Goal: Task Accomplishment & Management: Manage account settings

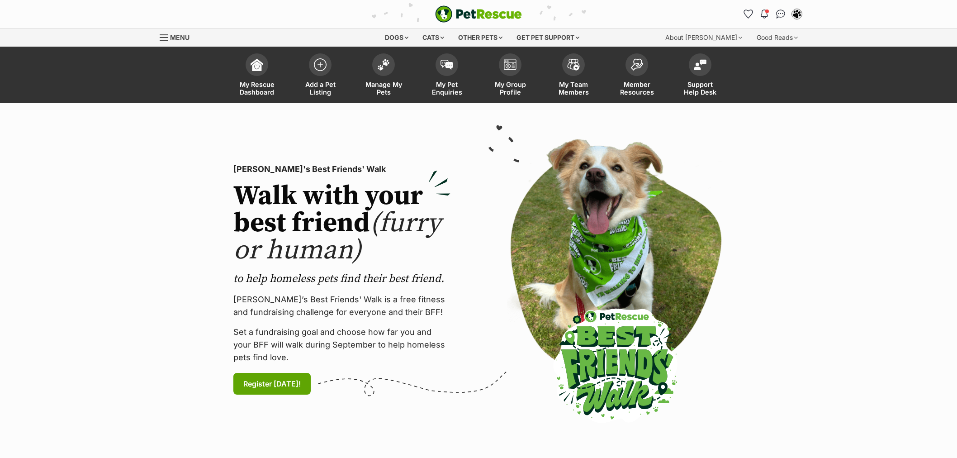
click at [382, 59] on img at bounding box center [383, 65] width 13 height 12
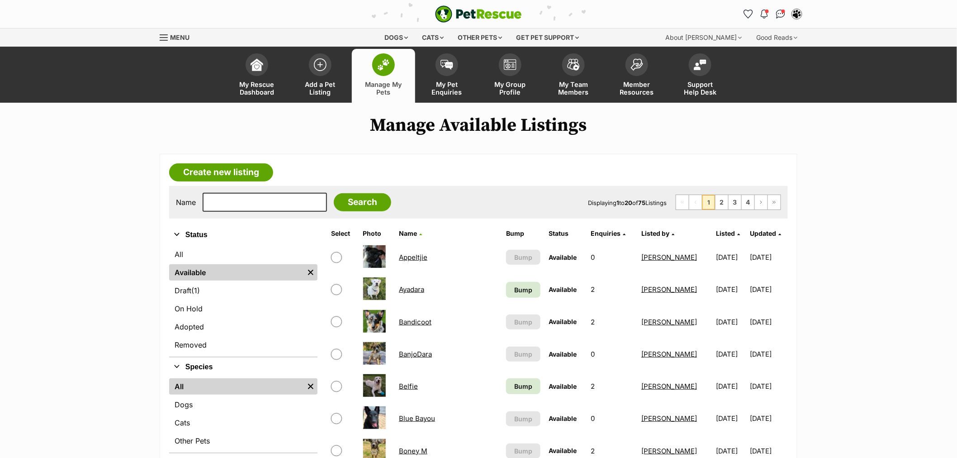
click at [207, 263] on ul "All Available Remove filter Draft (1) Items On Hold Adopted Removed" at bounding box center [243, 300] width 148 height 112
click at [208, 257] on link "All" at bounding box center [243, 254] width 148 height 16
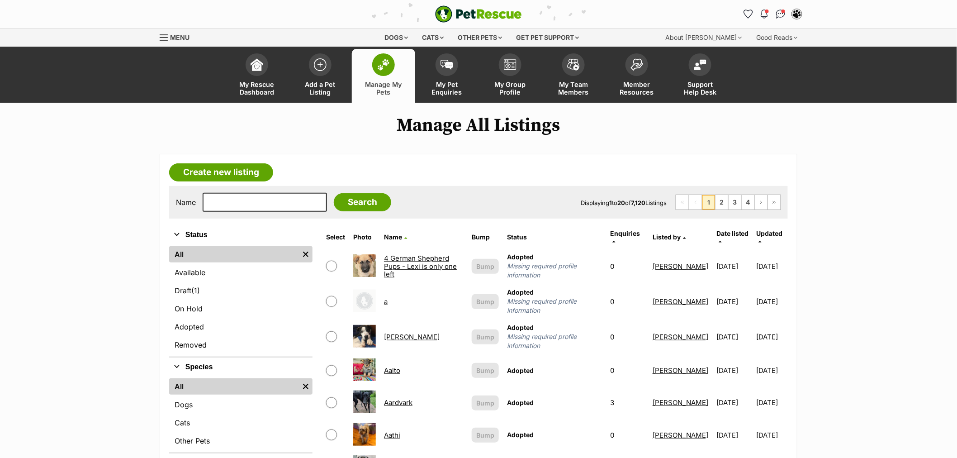
click at [216, 203] on input "text" at bounding box center [265, 202] width 124 height 19
type input "incy"
click at [334, 193] on input "Search" at bounding box center [362, 202] width 57 height 18
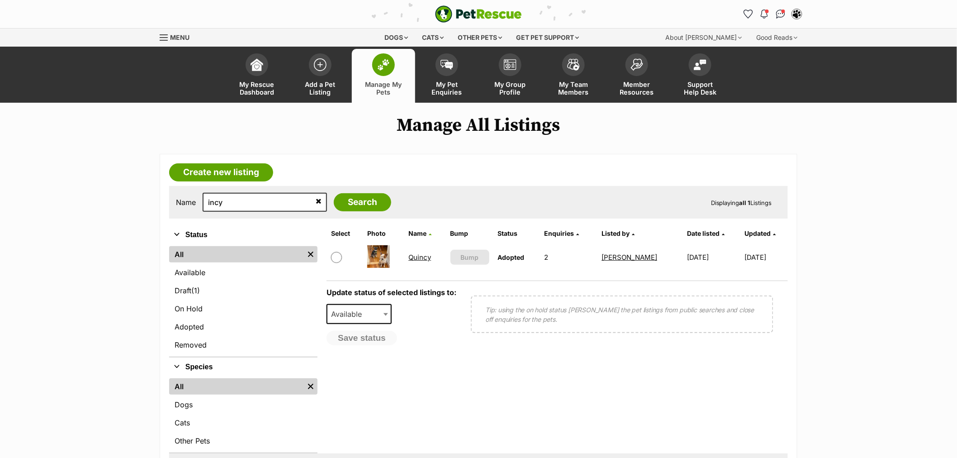
click at [197, 254] on link "All" at bounding box center [236, 254] width 135 height 16
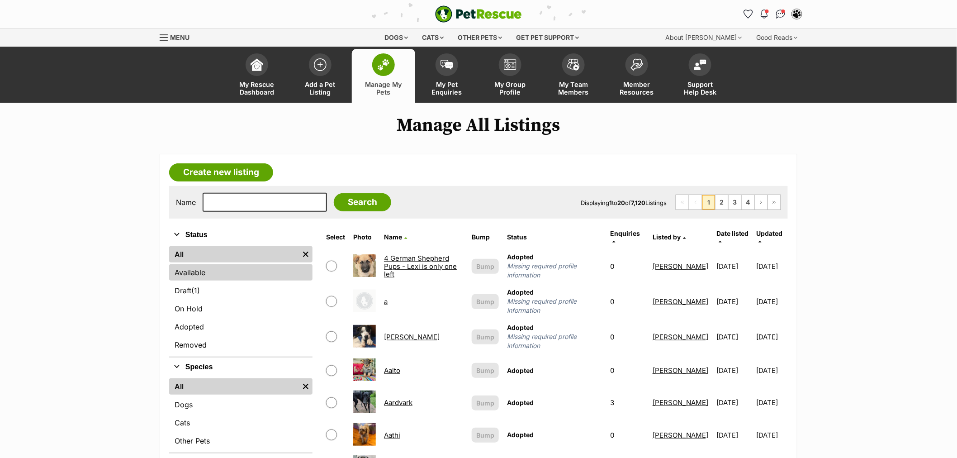
click at [205, 274] on link "Available" at bounding box center [240, 272] width 143 height 16
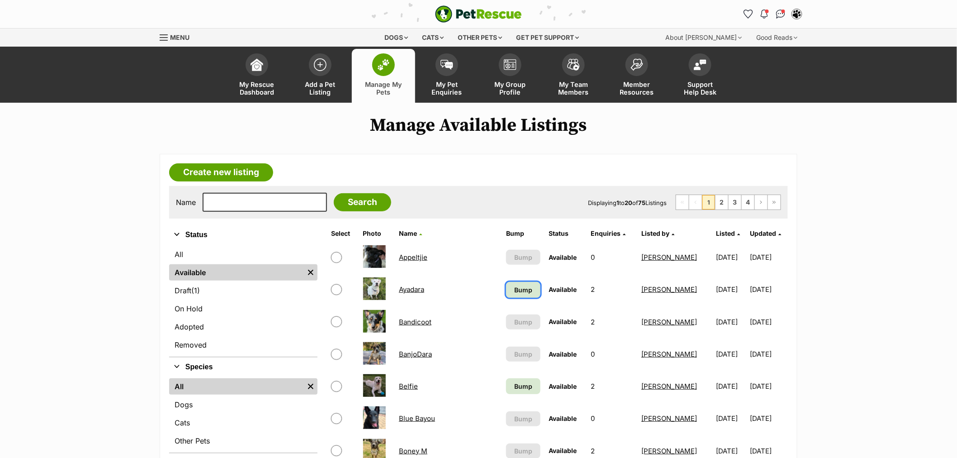
click at [514, 290] on span "Bump" at bounding box center [523, 289] width 18 height 9
click at [514, 386] on span "Bump" at bounding box center [523, 385] width 18 height 9
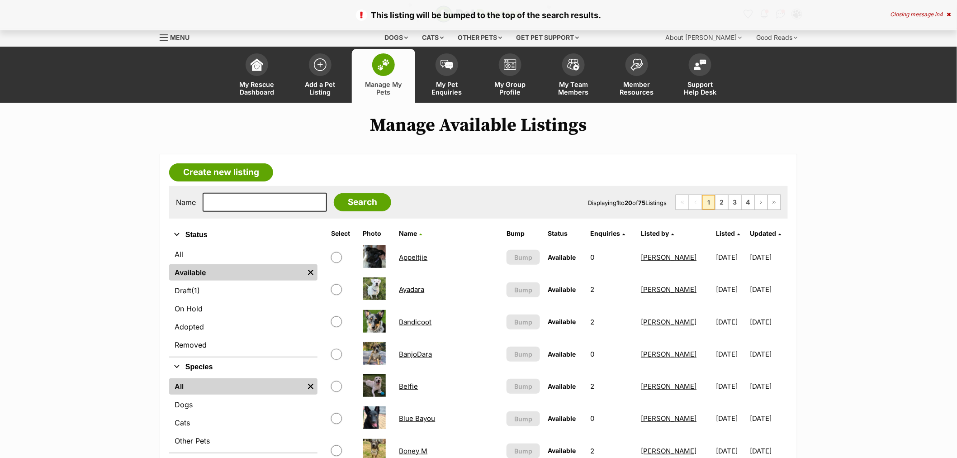
click at [716, 232] on span "Listed" at bounding box center [725, 233] width 19 height 8
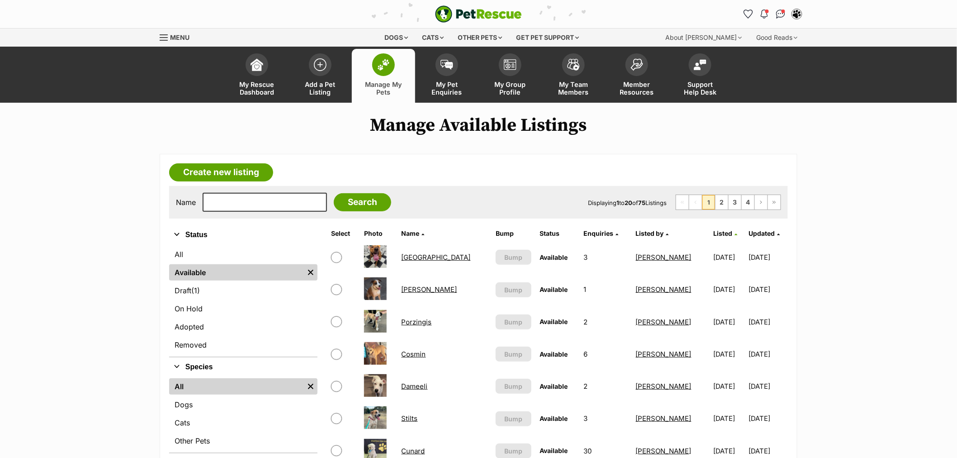
click at [714, 232] on span "Listed" at bounding box center [723, 233] width 19 height 8
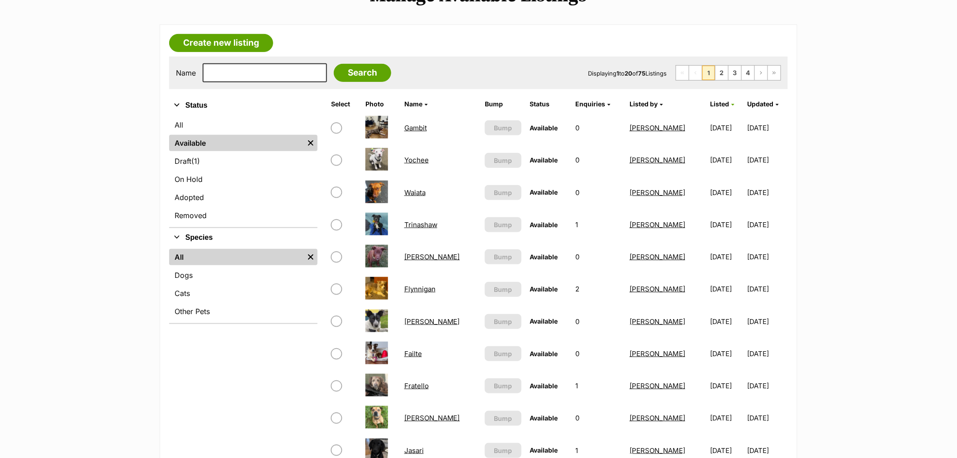
scroll to position [151, 0]
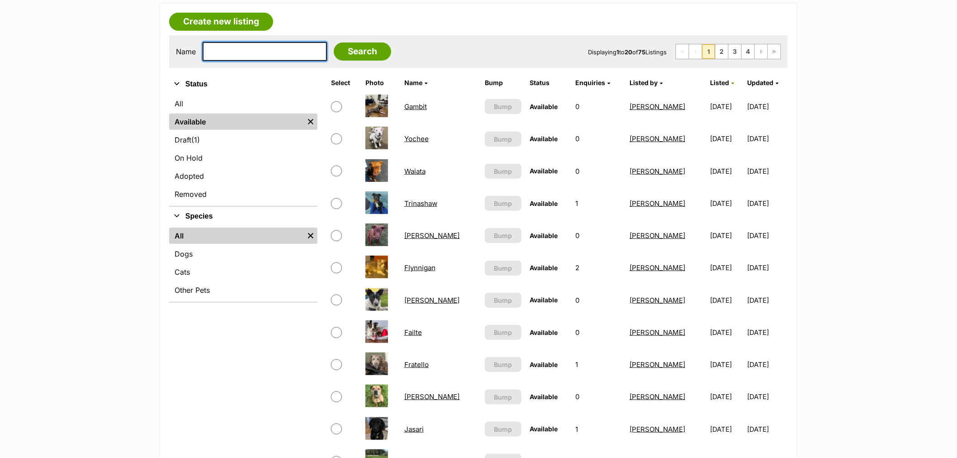
click at [218, 48] on input "text" at bounding box center [265, 51] width 124 height 19
type input "chocc"
click at [334, 43] on input "Search" at bounding box center [362, 52] width 57 height 18
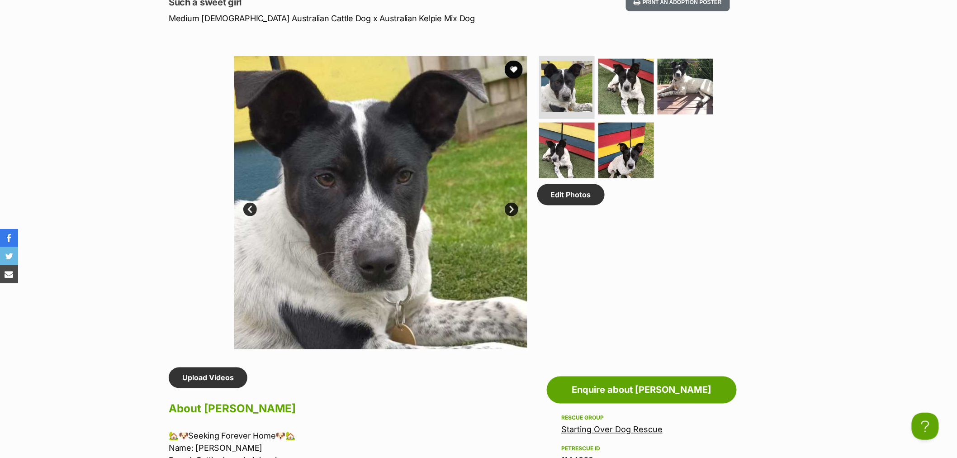
scroll to position [703, 0]
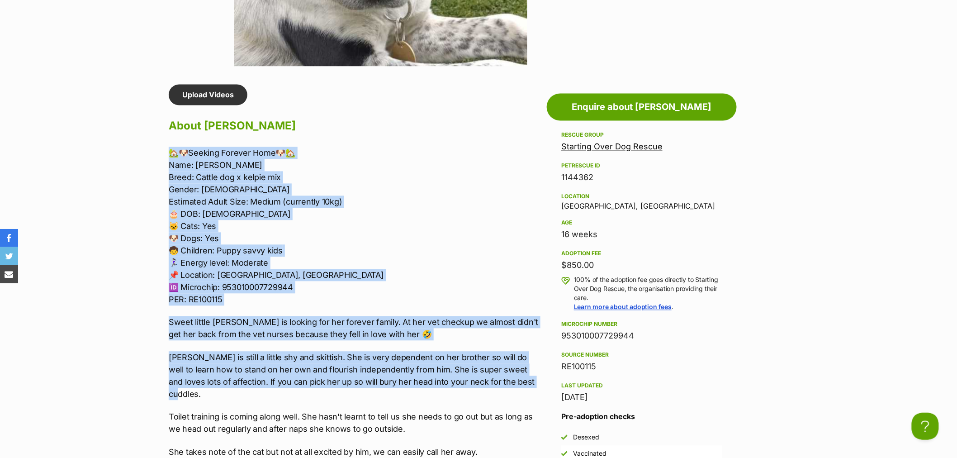
drag, startPoint x: 513, startPoint y: 380, endPoint x: 148, endPoint y: 145, distance: 433.7
copy div "🏡🐶Seeking Forever Home🐶🏡 Name: Statler Breed: Cattle dog x kelpie mix Gender: F…"
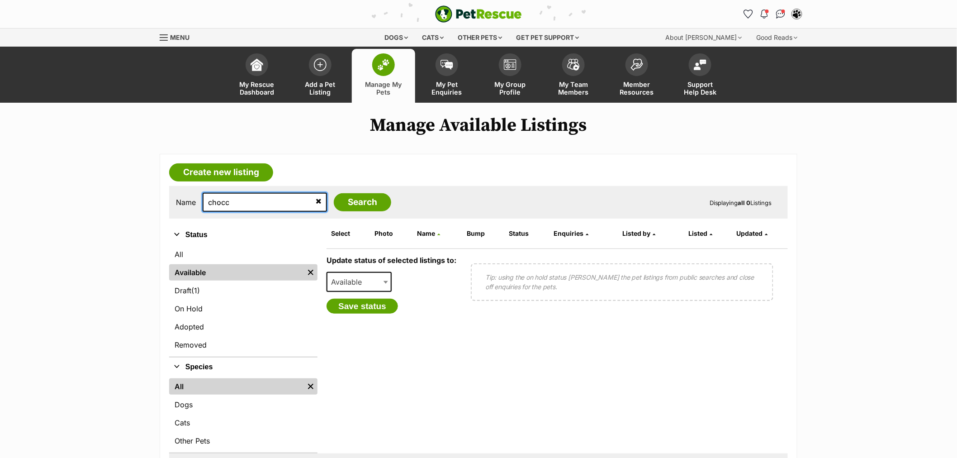
click at [247, 202] on input "chocc" at bounding box center [265, 202] width 124 height 19
type input "choc"
click at [334, 193] on input "Search" at bounding box center [362, 202] width 57 height 18
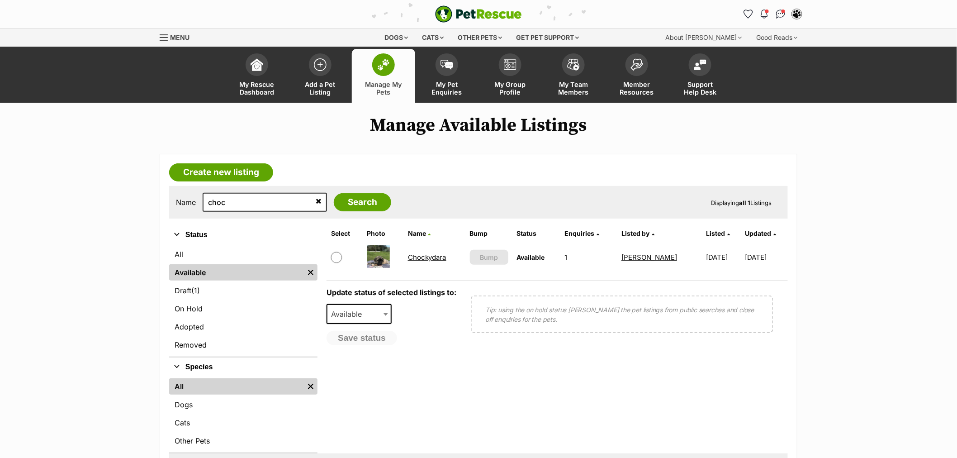
click at [316, 199] on icon at bounding box center [319, 200] width 6 height 7
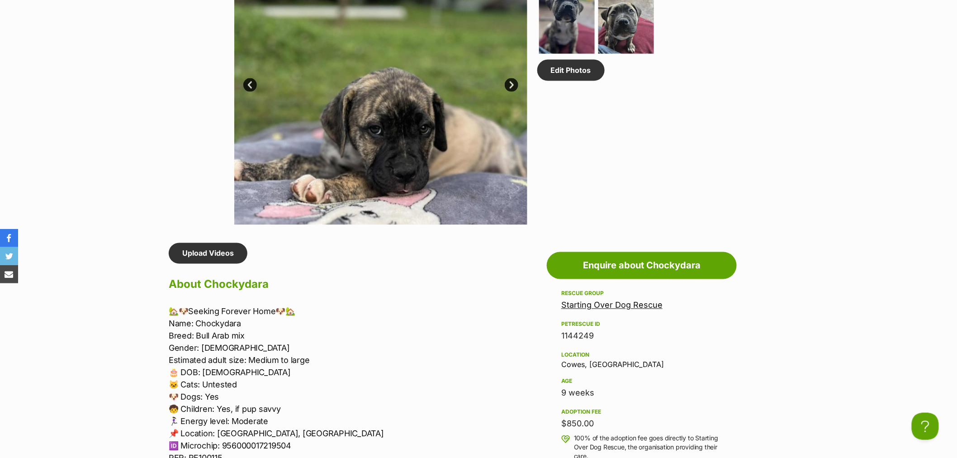
scroll to position [402, 0]
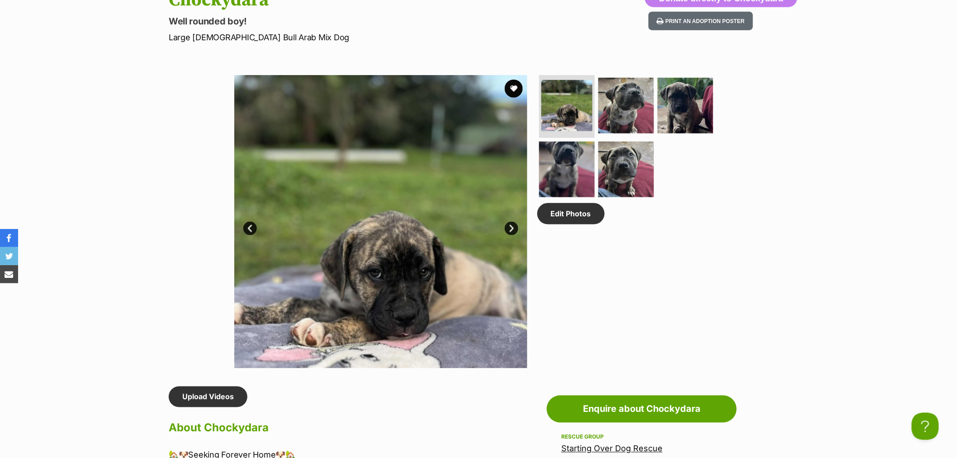
drag, startPoint x: 297, startPoint y: 264, endPoint x: 557, endPoint y: 306, distance: 263.4
click at [557, 306] on div "Edit Photos" at bounding box center [629, 221] width 185 height 293
click at [510, 222] on link "Next" at bounding box center [512, 229] width 14 height 14
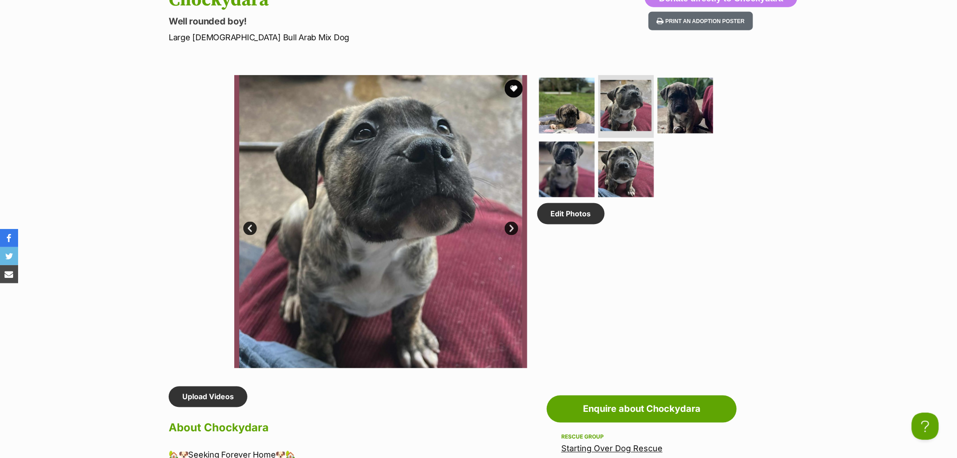
click at [250, 225] on link "Prev" at bounding box center [250, 229] width 14 height 14
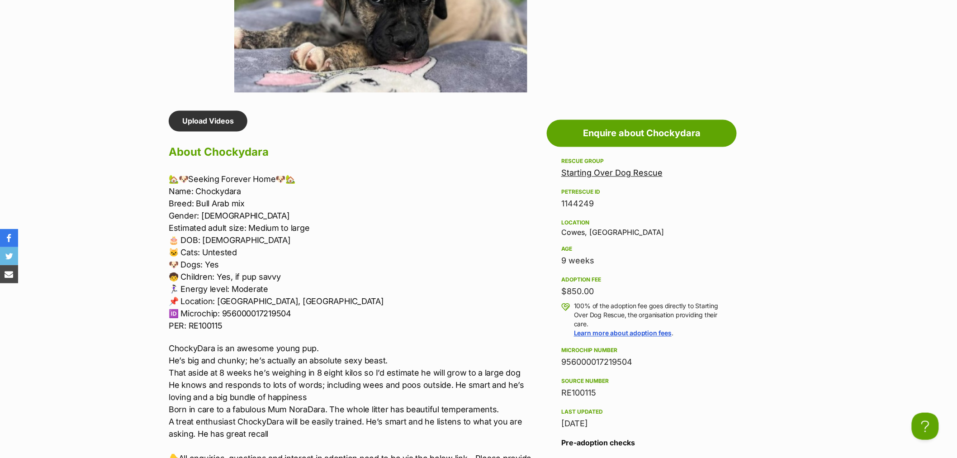
scroll to position [703, 0]
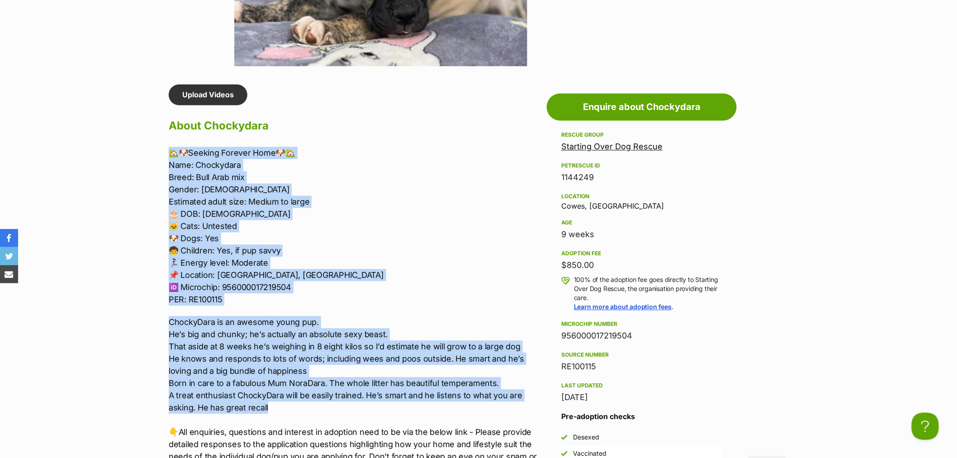
drag, startPoint x: 283, startPoint y: 404, endPoint x: 159, endPoint y: 146, distance: 286.8
copy div "🏡🐶Seeking Forever Home🐶🏡 Name: Chockydara Breed: Bull Arab mix Gender: Male Est…"
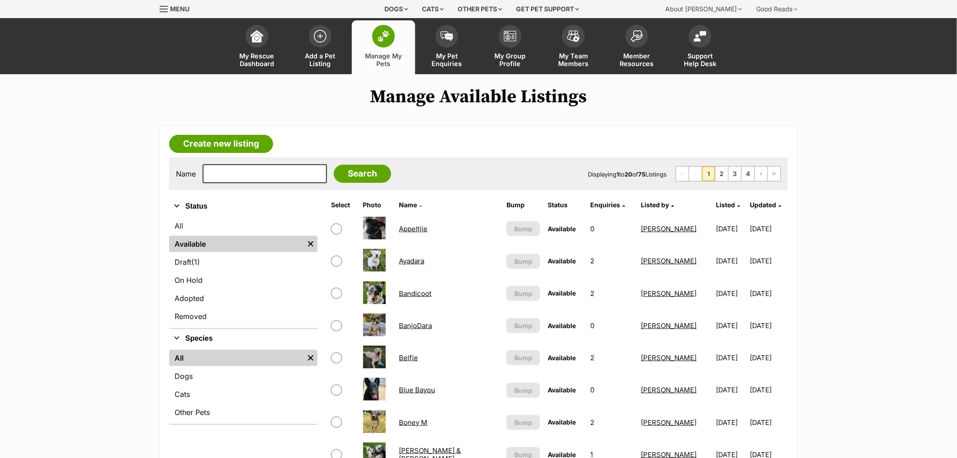
scroll to position [50, 0]
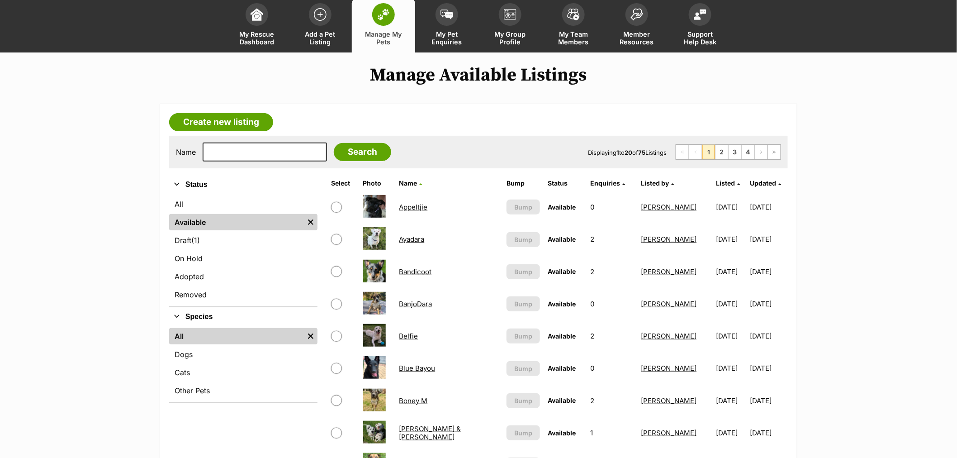
click at [712, 187] on th "Listed" at bounding box center [730, 183] width 37 height 14
click at [716, 183] on span "Listed" at bounding box center [725, 183] width 19 height 8
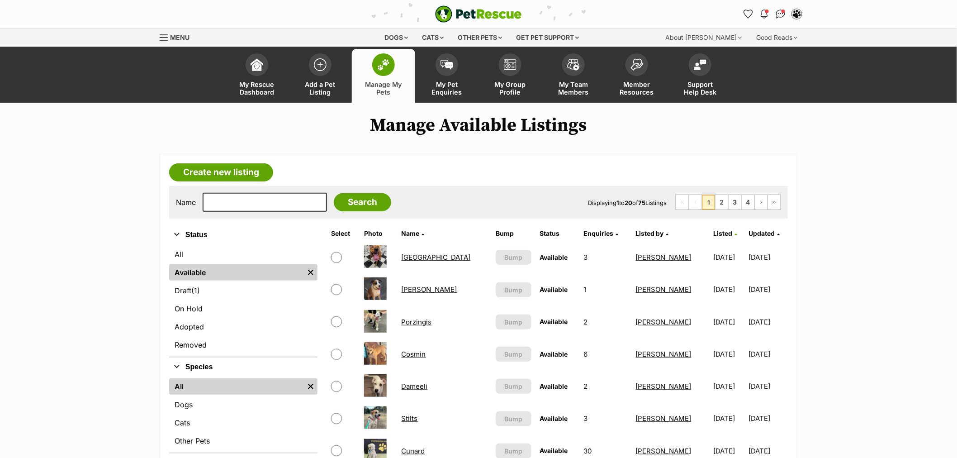
click at [714, 232] on span "Listed" at bounding box center [723, 233] width 19 height 8
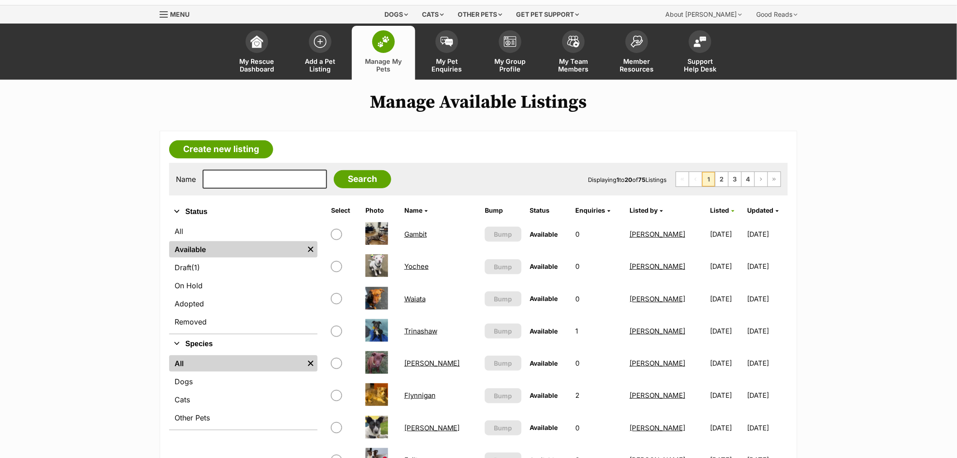
scroll to position [50, 0]
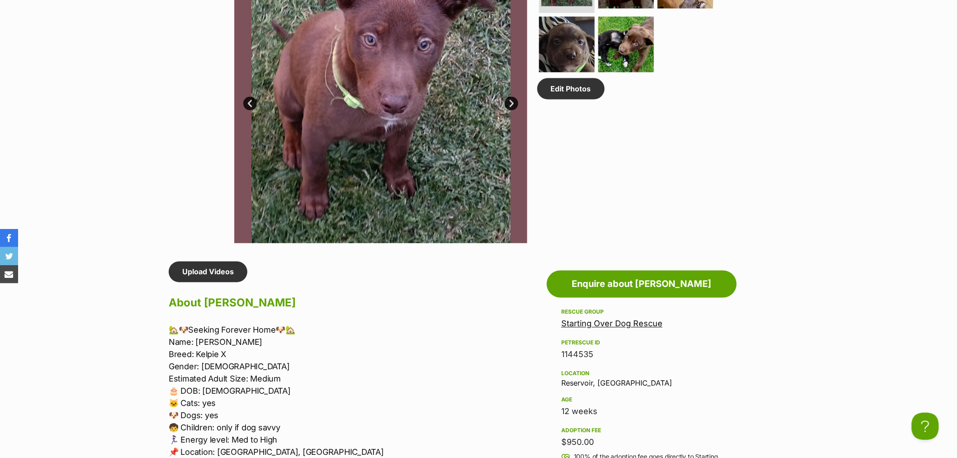
scroll to position [553, 0]
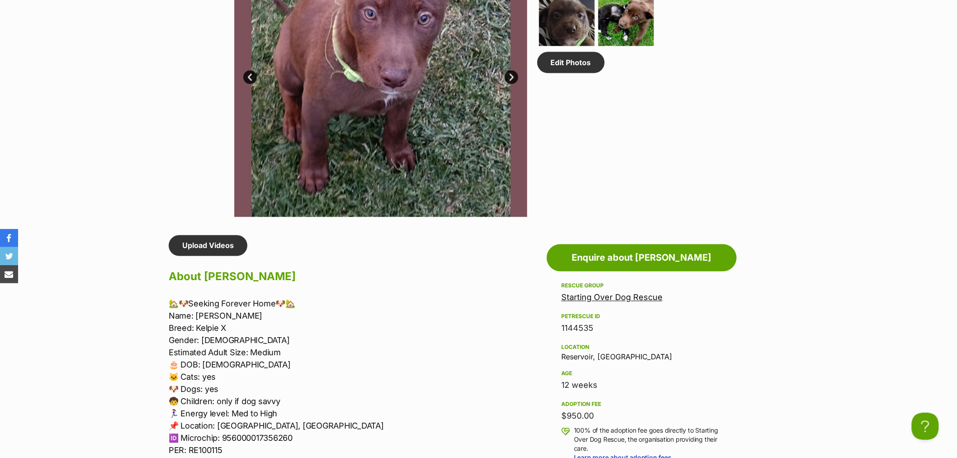
click at [214, 315] on p "🏡🐶Seeking Forever Home🐶🏡 Name: [PERSON_NAME]: Kelpie X Gender: [DEMOGRAPHIC_DAT…" at bounding box center [356, 377] width 374 height 159
copy p "[PERSON_NAME]"
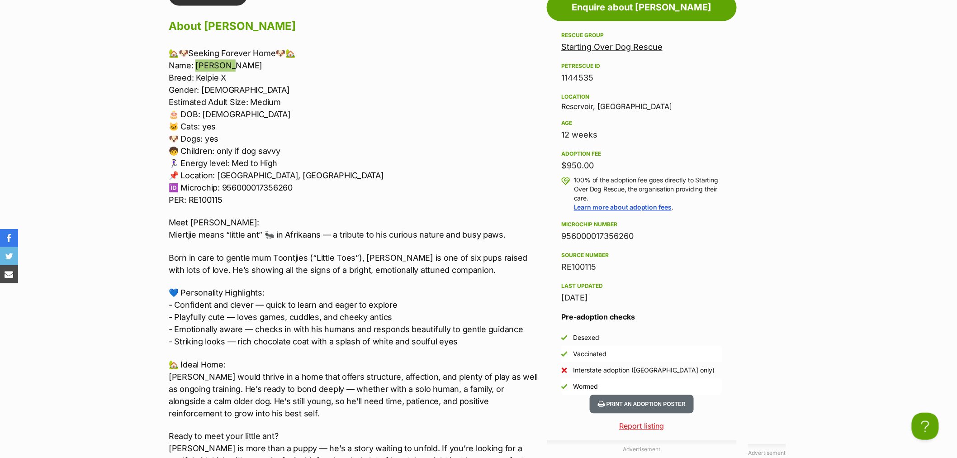
scroll to position [804, 0]
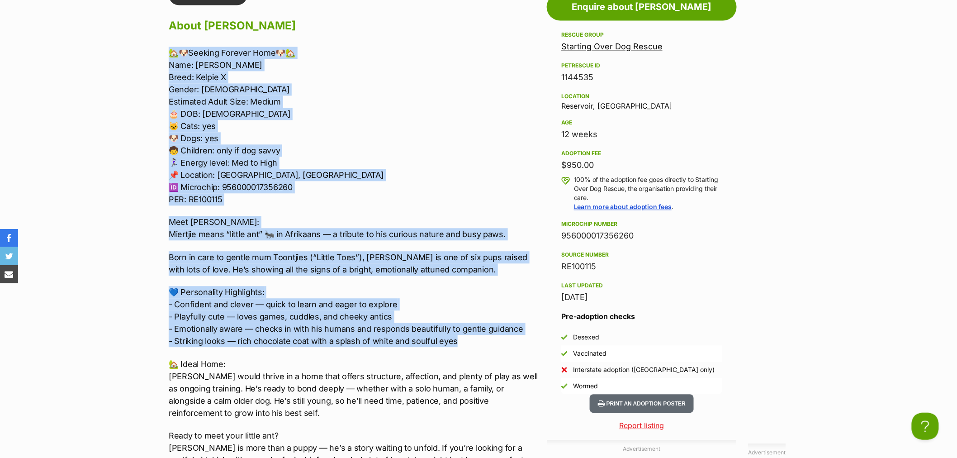
drag, startPoint x: 476, startPoint y: 338, endPoint x: 148, endPoint y: 53, distance: 434.3
copy div "🏡🐶Seeking Forever Home🐶🏡 Name: [PERSON_NAME]: Kelpie X Gender: [DEMOGRAPHIC_DAT…"
